Goal: Communication & Community: Share content

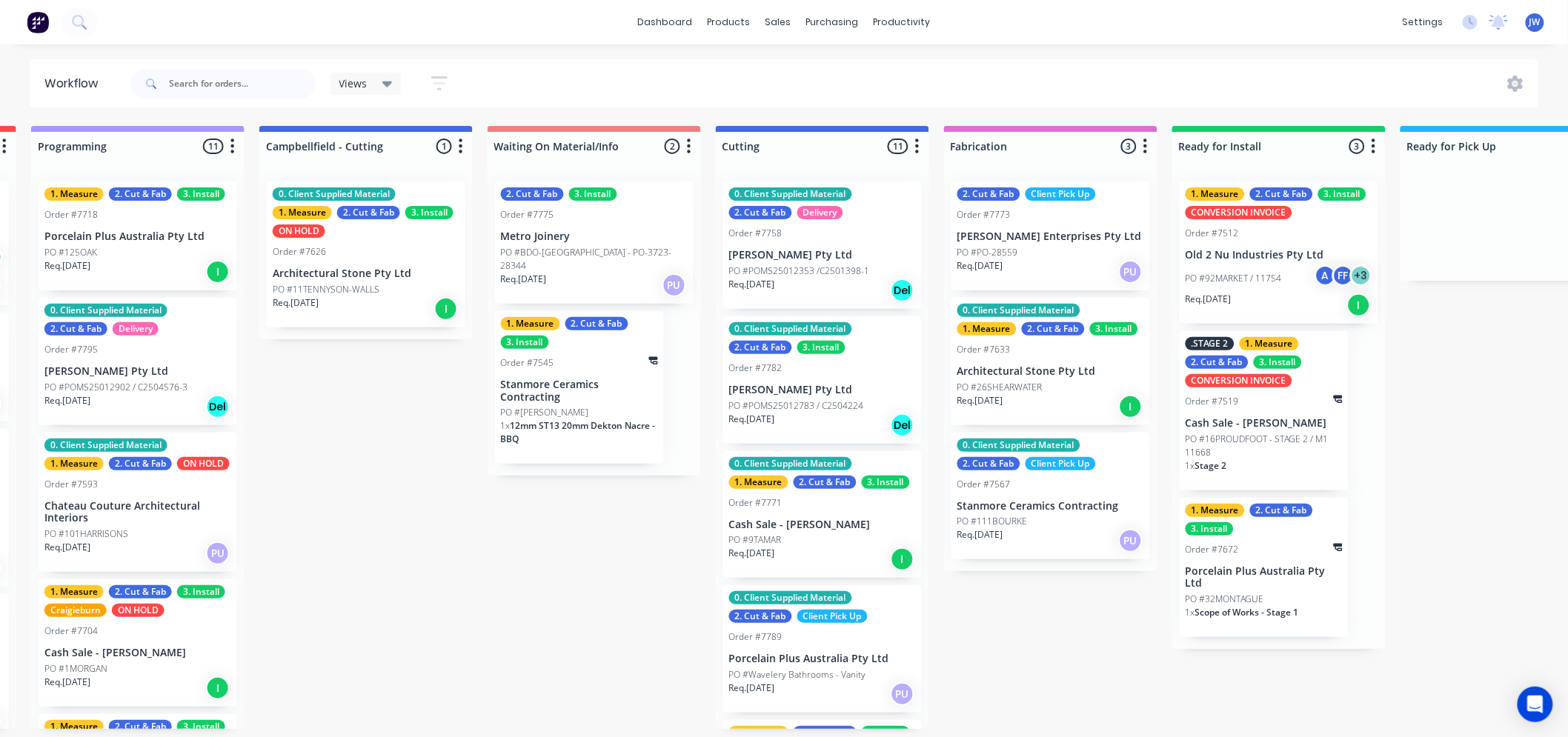
scroll to position [0, 699]
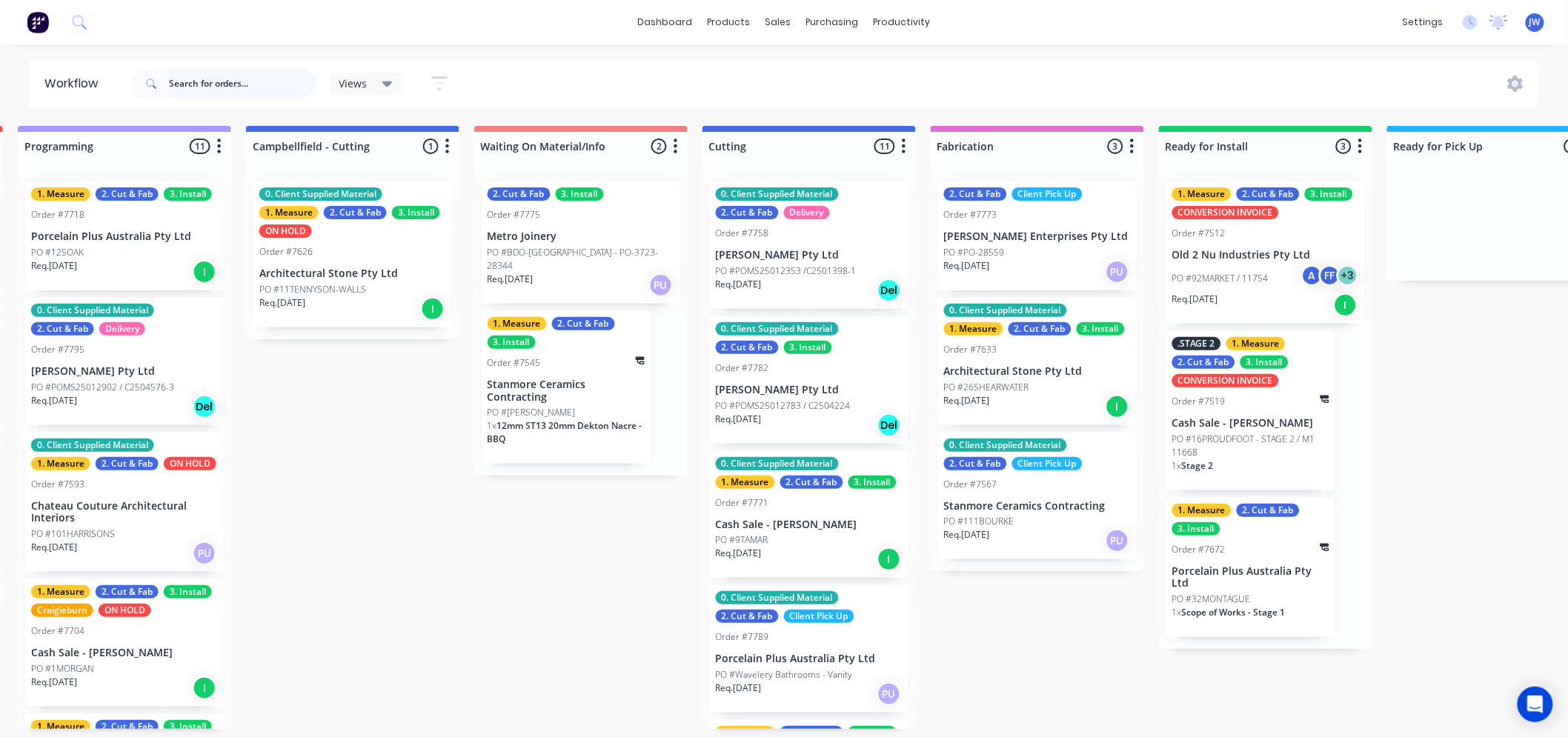
click at [208, 79] on input "text" at bounding box center [243, 83] width 147 height 30
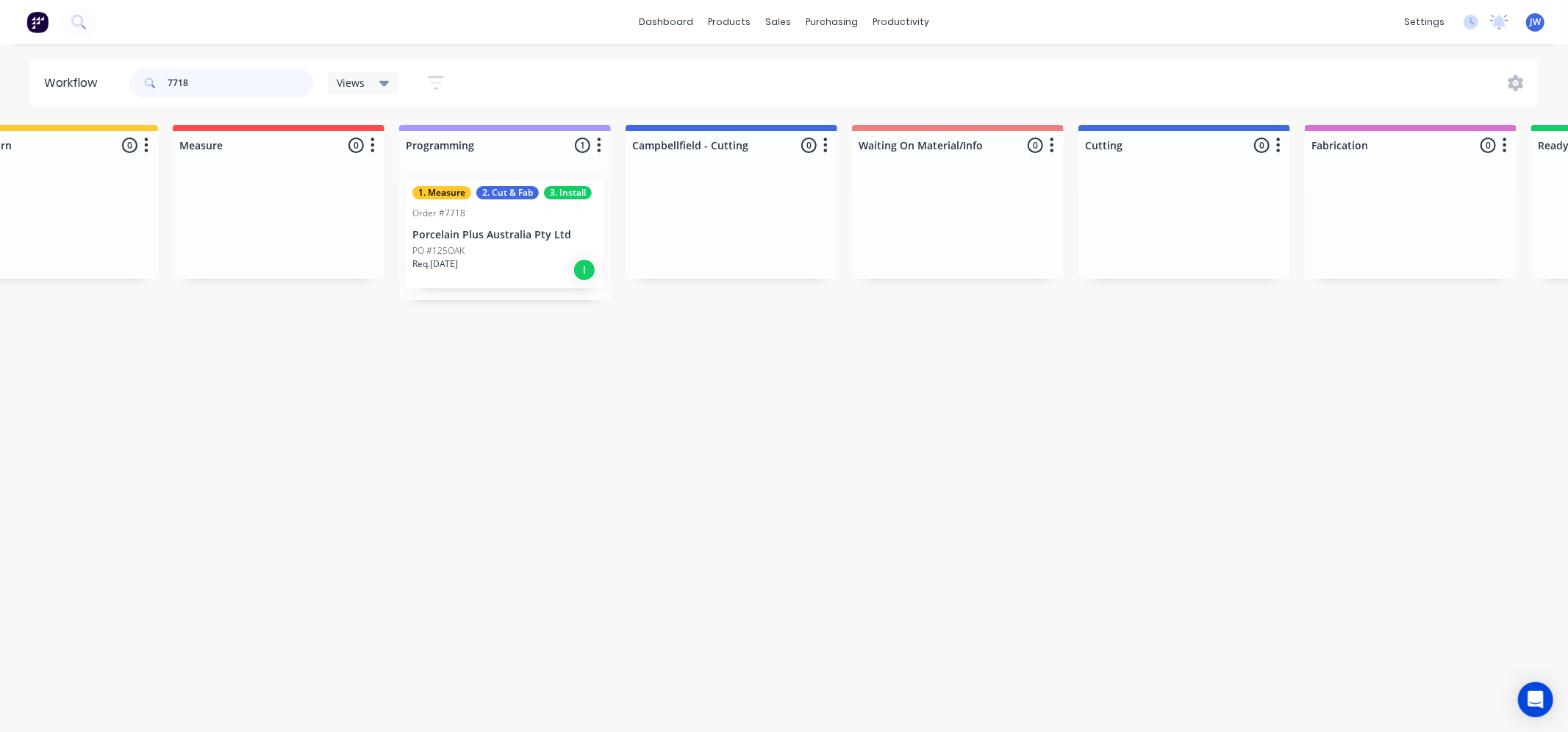
scroll to position [0, 327]
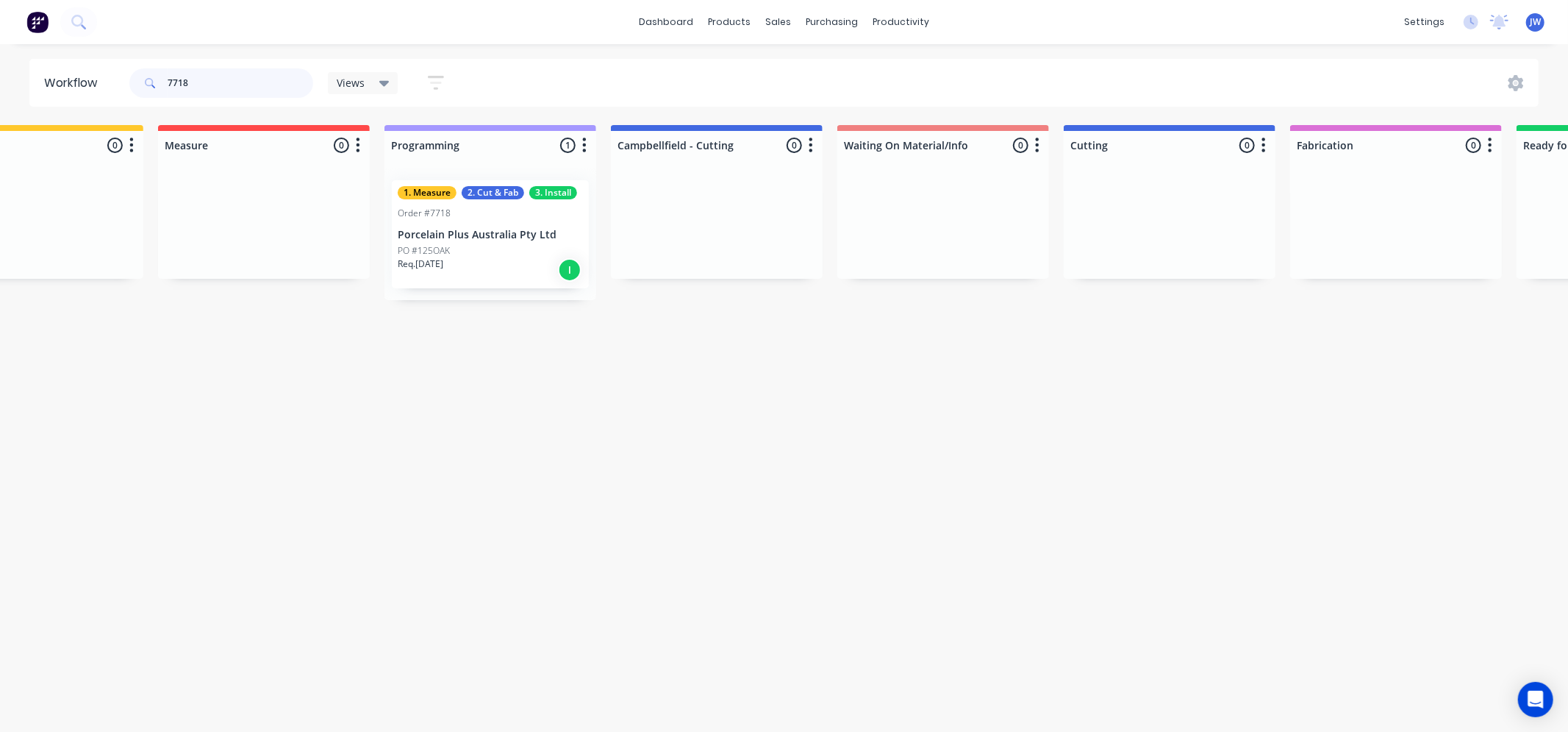
type input "7718"
click at [509, 260] on div "Req. [DATE] I" at bounding box center [491, 270] width 185 height 25
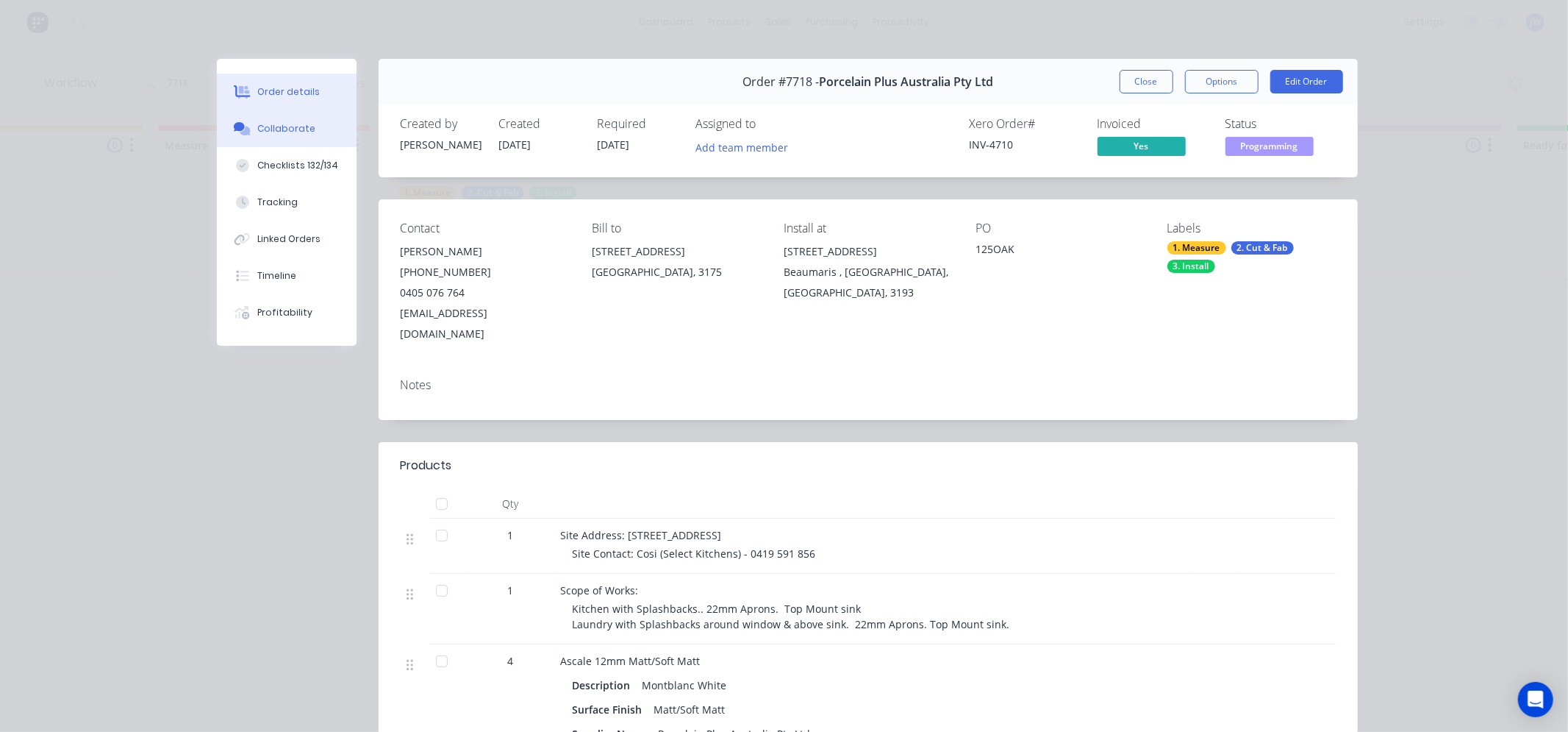
click at [297, 126] on div "Collaborate" at bounding box center [286, 128] width 58 height 13
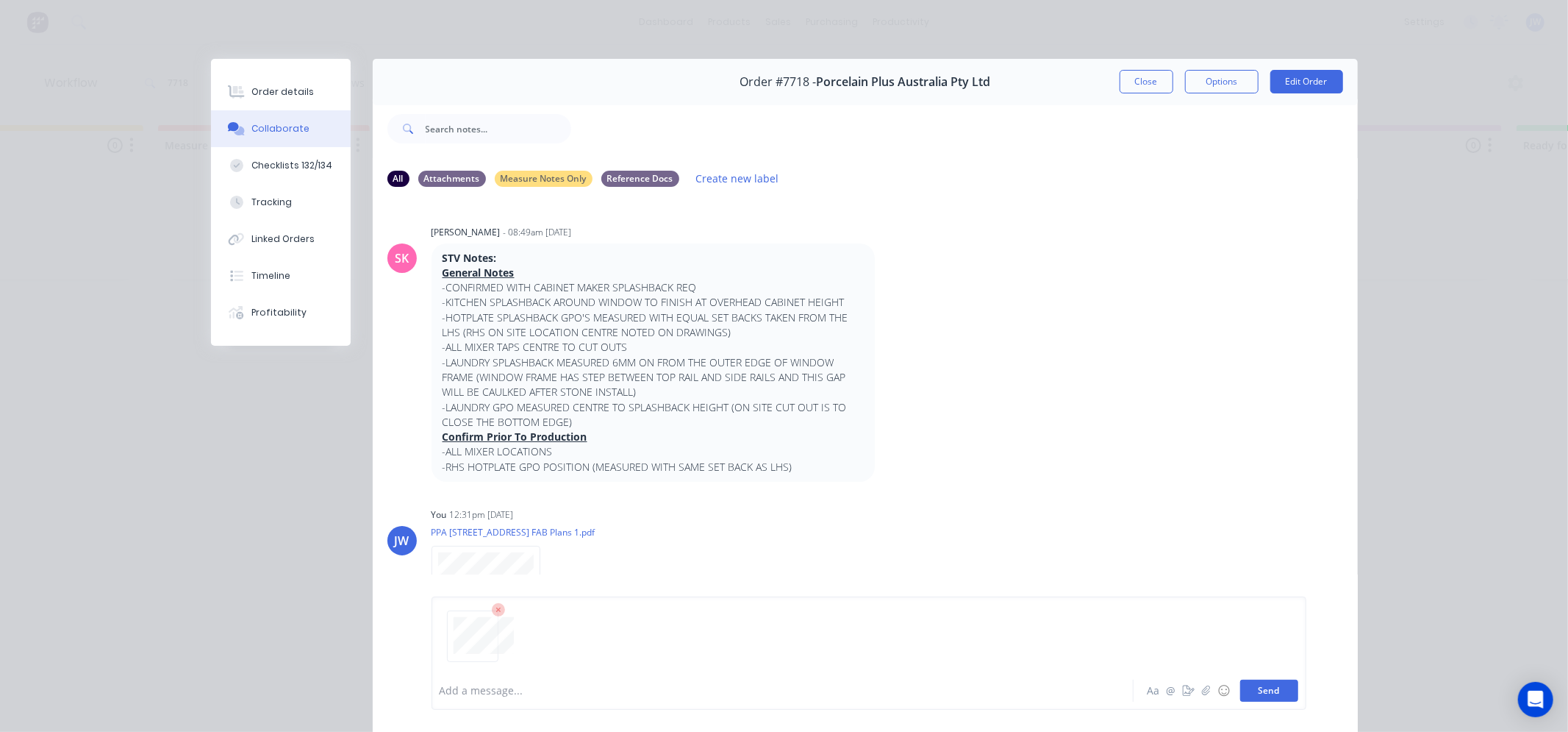
click at [1260, 692] on button "Send" at bounding box center [1269, 690] width 58 height 22
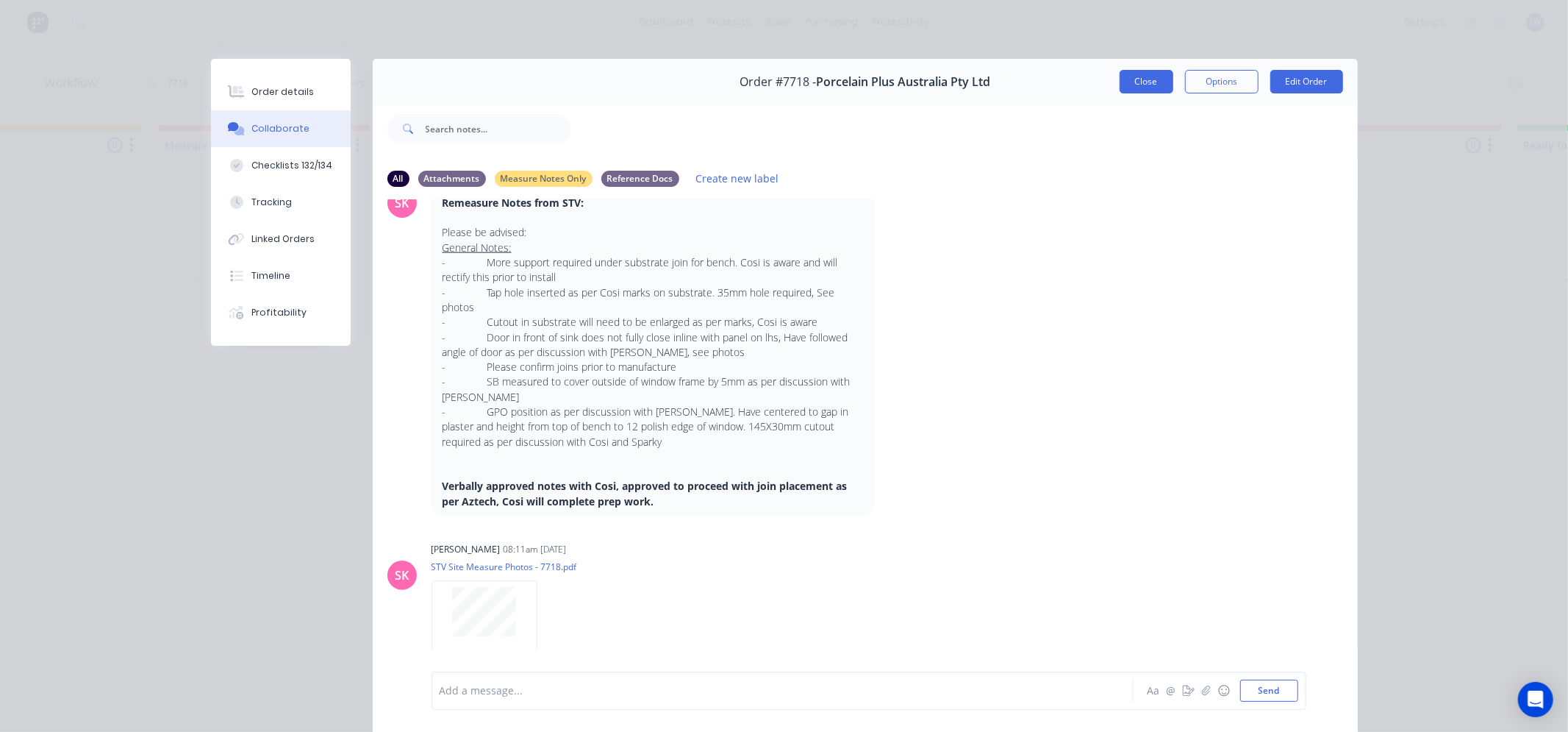
click at [1120, 71] on button "Close" at bounding box center [1146, 81] width 54 height 24
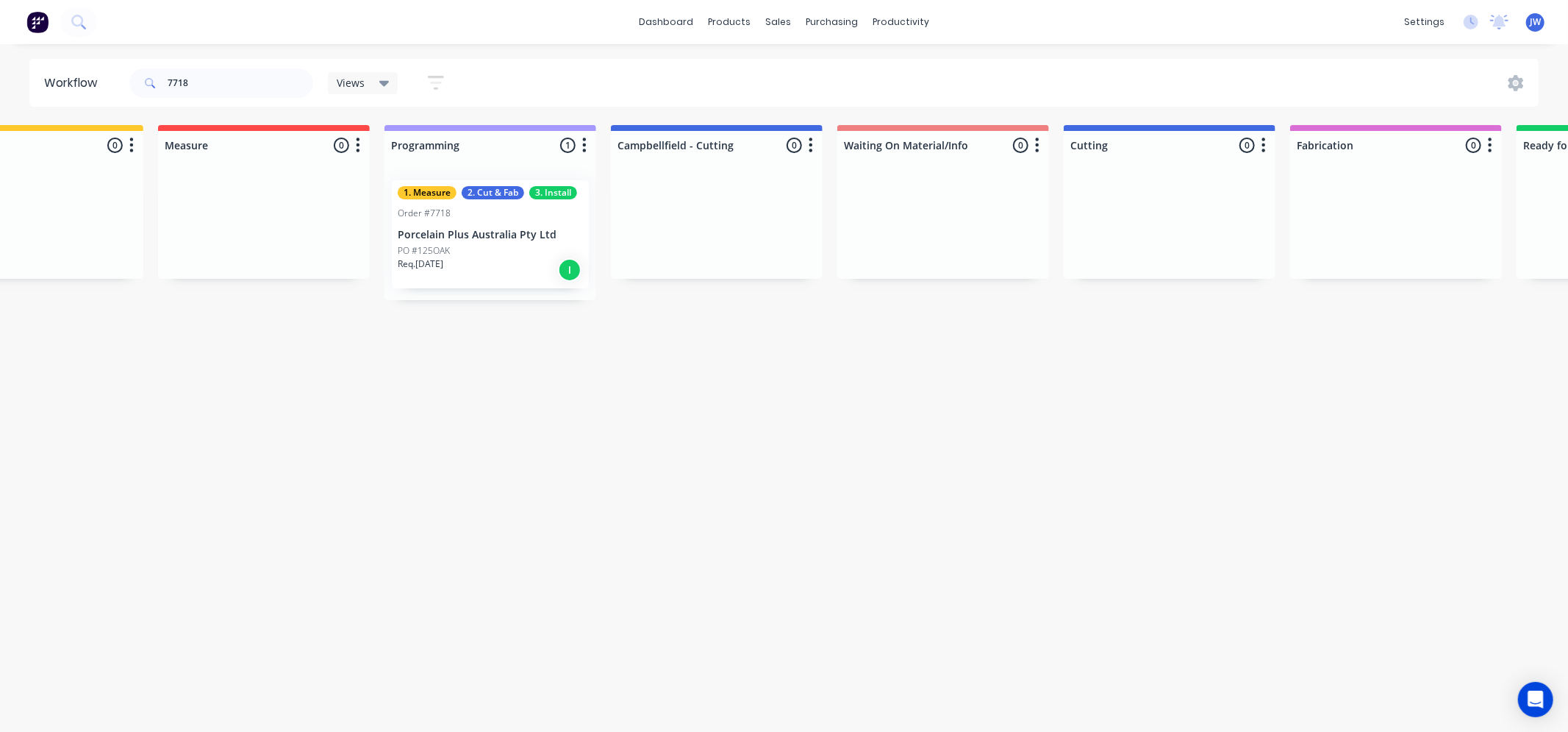
click at [713, 425] on div "Workflow 7718 Views Save new view None (Default) edit Value edit Week 1 - Prior…" at bounding box center [457, 380] width 1568 height 644
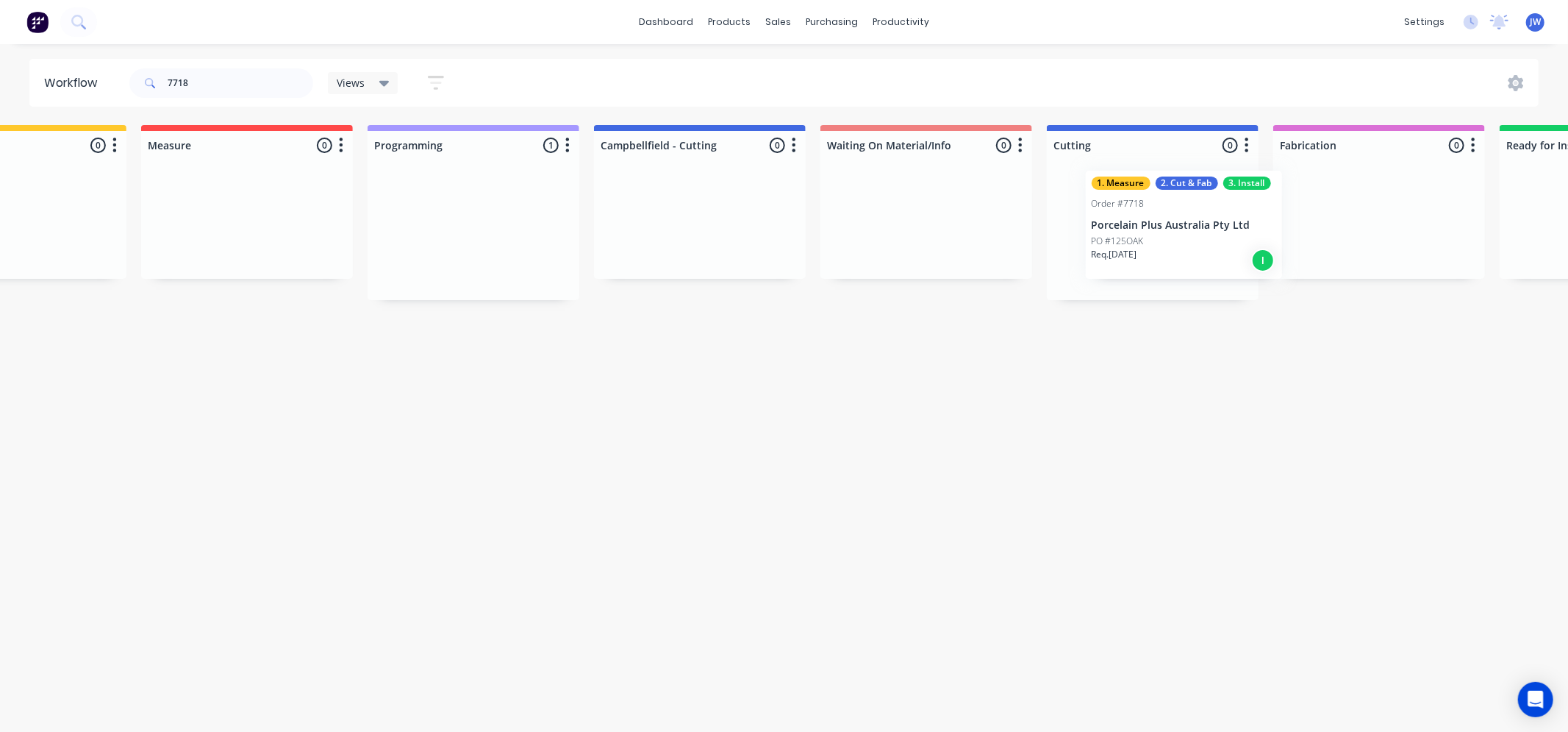
drag, startPoint x: 469, startPoint y: 233, endPoint x: 1167, endPoint y: 223, distance: 698.1
click at [1167, 223] on div "Submitted 0 Status colour #273444 hex #273444 Save Cancel Summaries Total order…" at bounding box center [1191, 213] width 3091 height 175
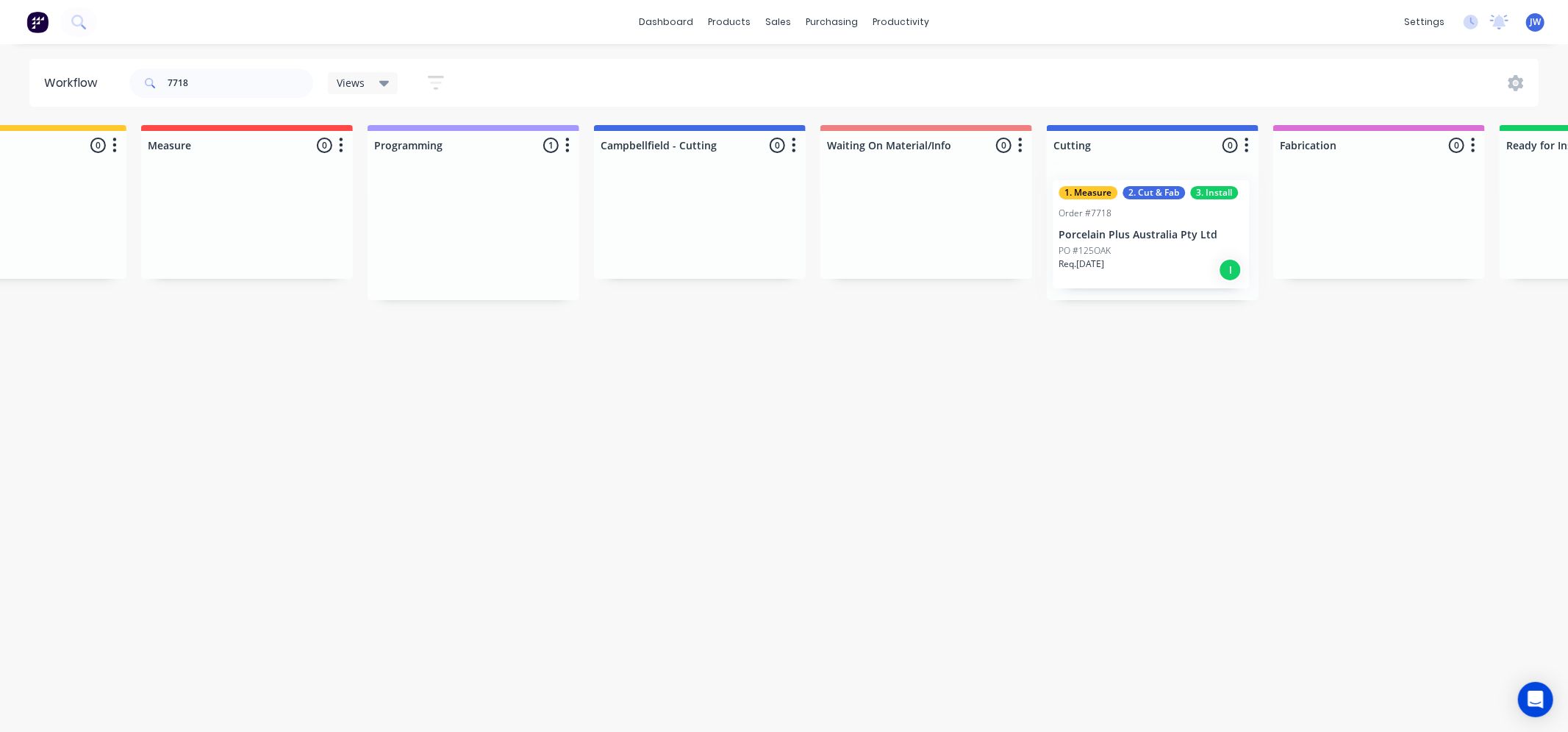
scroll to position [0, 344]
click at [725, 401] on div "Workflow 7718 Views Save new view None (Default) edit Value edit Week 1 - Prior…" at bounding box center [440, 380] width 1568 height 644
drag, startPoint x: 224, startPoint y: 90, endPoint x: 88, endPoint y: 85, distance: 136.1
click at [88, 85] on header "Workflow 7718 Views Save new view None (Default) edit Value edit Week 1 - Prior…" at bounding box center [785, 82] width 1510 height 48
click at [408, 371] on div "Workflow Views Save new view None (Default) edit Value edit Week 1 - Priorities…" at bounding box center [440, 380] width 1568 height 644
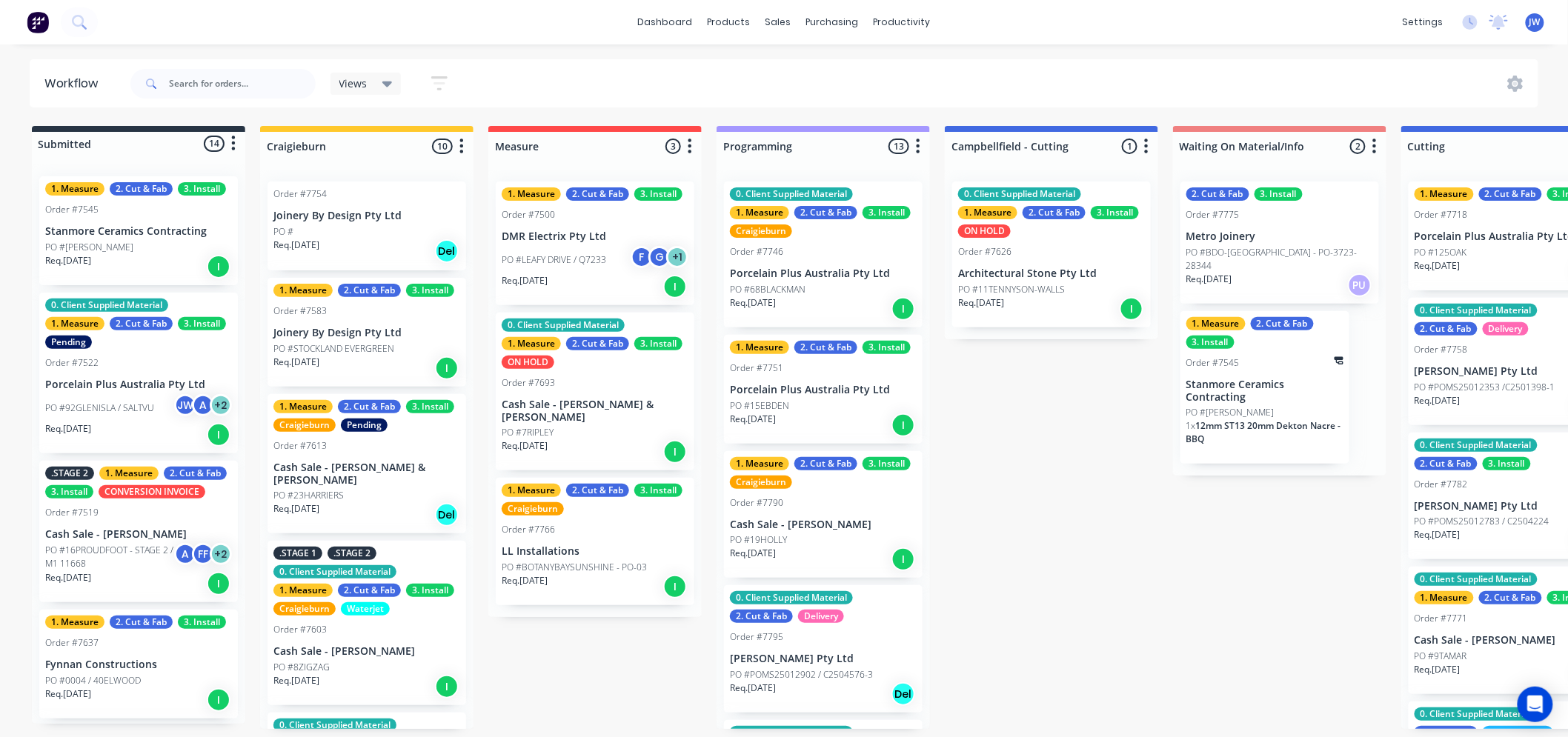
scroll to position [0, 0]
click at [1132, 52] on div "dashboard products sales purchasing productivity dashboard products Product Cat…" at bounding box center [784, 324] width 1568 height 648
click at [1070, 431] on div "Submitted 14 Status colour #273444 hex #273444 Save Cancel Summaries Total orde…" at bounding box center [1546, 428] width 3115 height 603
click at [671, 51] on div "dashboard products sales purchasing productivity dashboard products Product Cat…" at bounding box center [784, 324] width 1568 height 648
click at [1008, 53] on div "dashboard products sales purchasing productivity dashboard products Product Cat…" at bounding box center [784, 324] width 1568 height 648
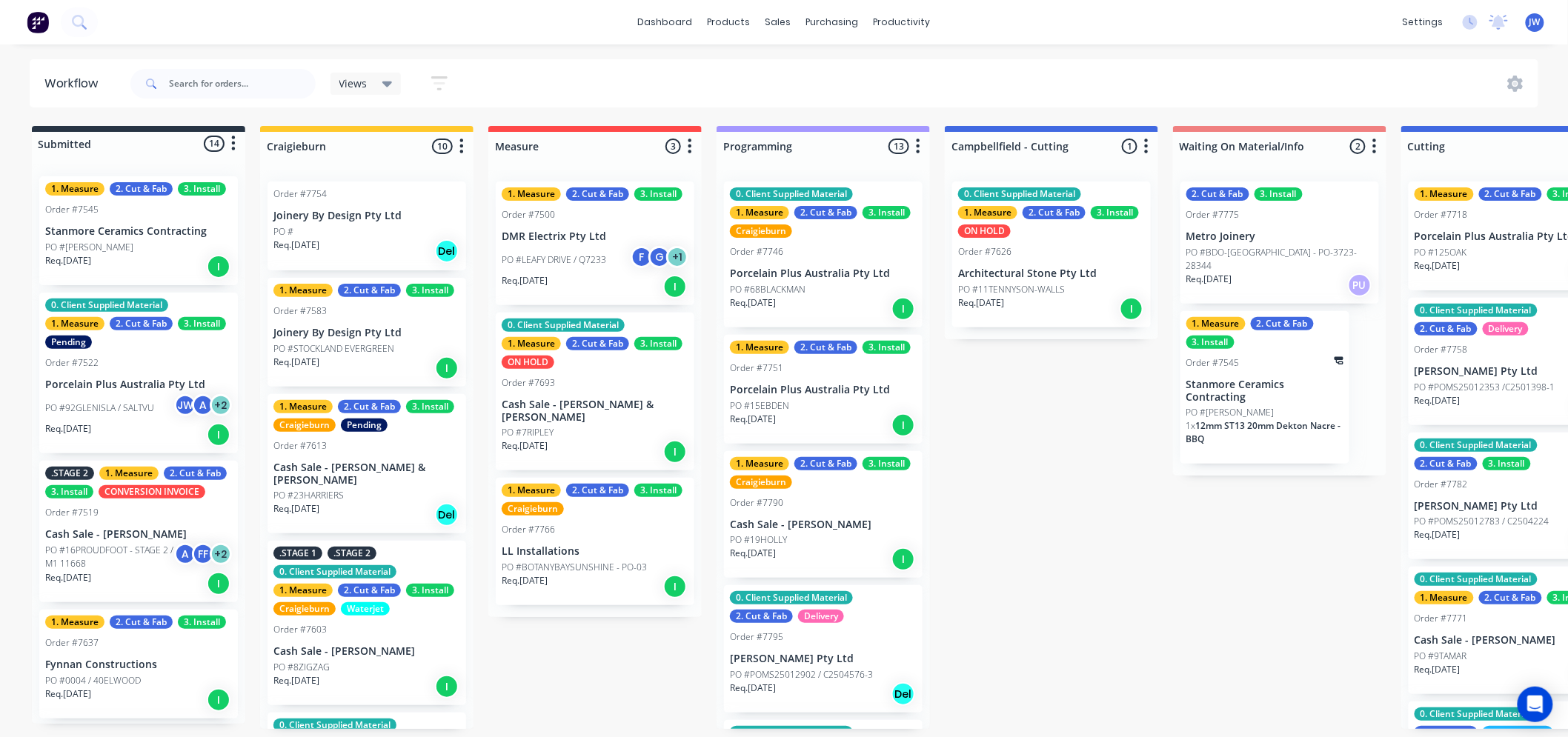
click at [821, 54] on div "dashboard products sales purchasing productivity dashboard products Product Cat…" at bounding box center [784, 324] width 1568 height 648
click at [1002, 379] on div "Submitted 14 Status colour #273444 hex #273444 Save Cancel Summaries Total orde…" at bounding box center [1546, 428] width 3115 height 603
click at [1063, 554] on div "Submitted 14 Status colour #273444 hex #273444 Save Cancel Summaries Total orde…" at bounding box center [1546, 428] width 3115 height 603
click at [1119, 56] on div "dashboard products sales purchasing productivity dashboard products Product Cat…" at bounding box center [784, 324] width 1568 height 648
click at [1064, 443] on div "Submitted 14 Status colour #273444 hex #273444 Save Cancel Summaries Total orde…" at bounding box center [1546, 428] width 3115 height 603
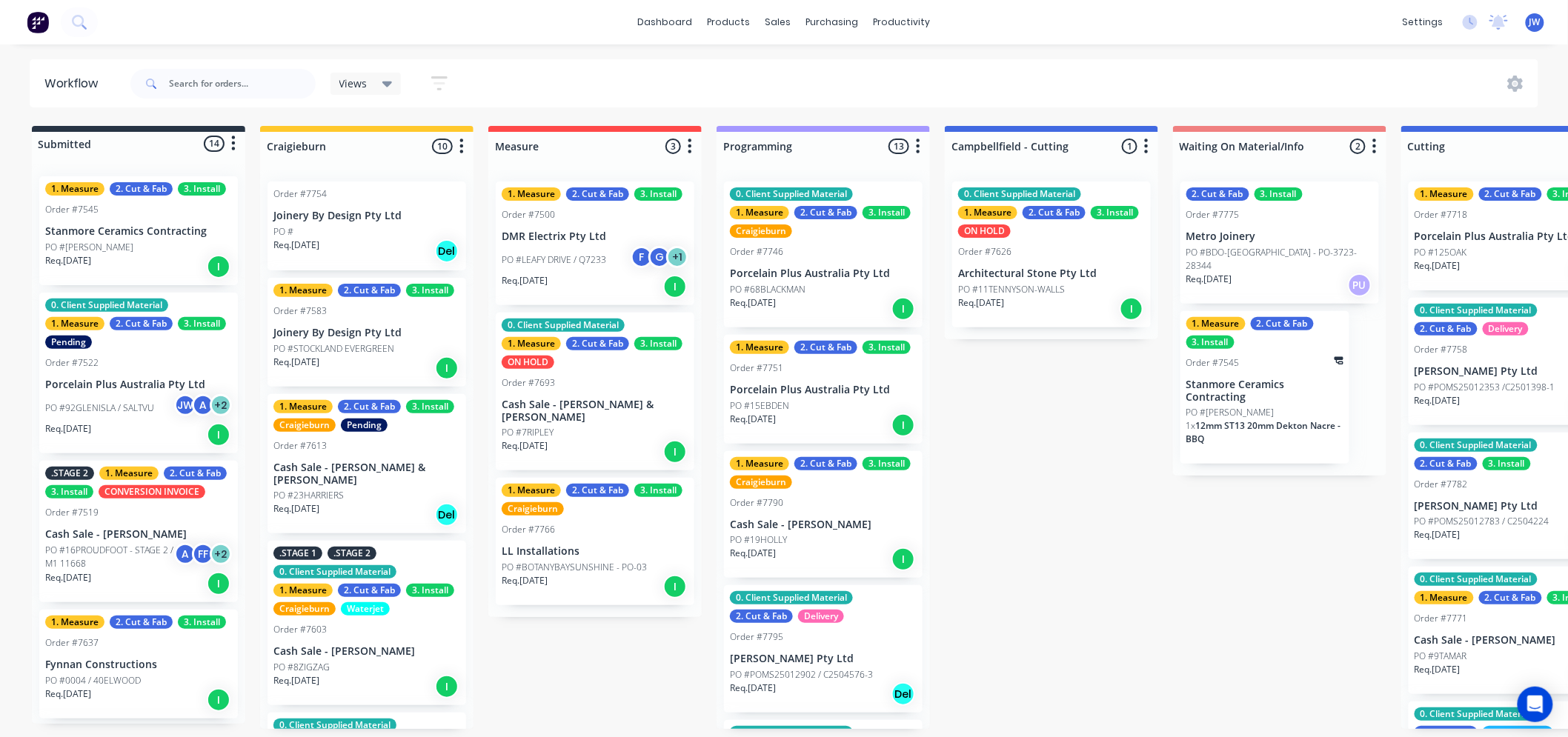
click at [1077, 521] on div "Submitted 14 Status colour #273444 hex #273444 Save Cancel Summaries Total orde…" at bounding box center [1546, 428] width 3115 height 603
click at [890, 18] on div "productivity" at bounding box center [902, 22] width 72 height 22
click at [916, 64] on div "Workflow" at bounding box center [928, 70] width 44 height 13
